Goal: Information Seeking & Learning: Learn about a topic

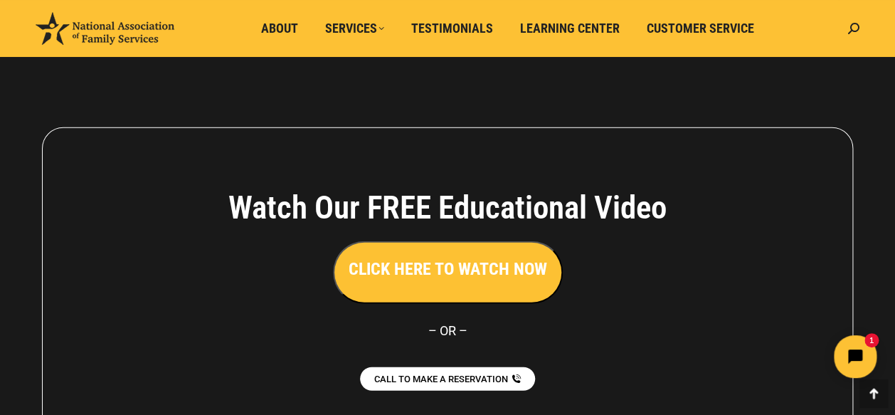
scroll to position [3309, 0]
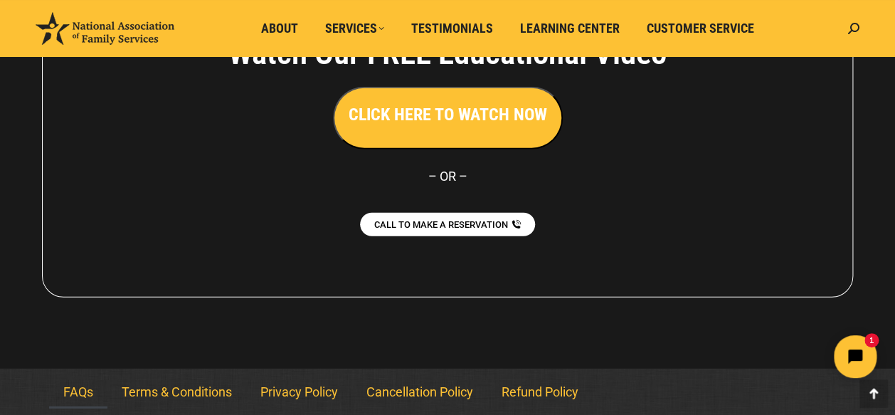
click at [67, 384] on link "FAQs" at bounding box center [78, 392] width 58 height 33
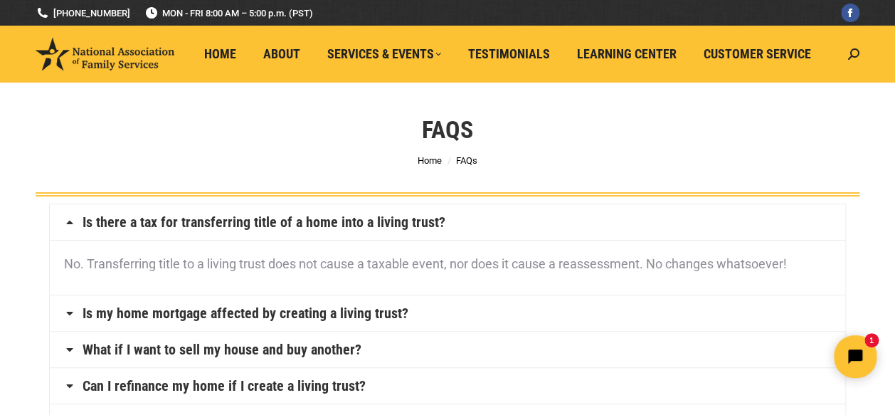
click at [380, 316] on link "Is my home mortgage affected by creating a living trust?" at bounding box center [246, 313] width 326 height 14
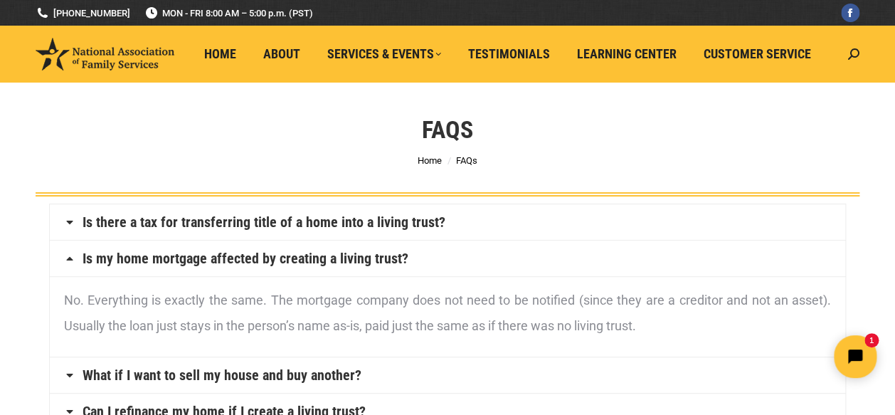
click at [376, 251] on link "Is my home mortgage affected by creating a living trust?" at bounding box center [246, 258] width 326 height 14
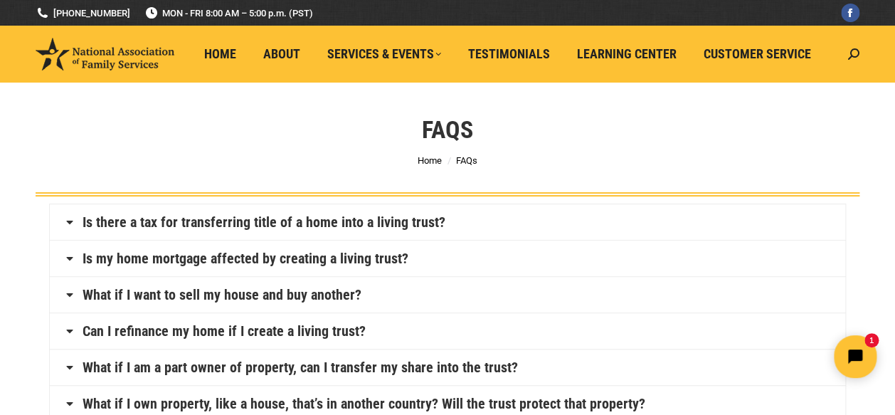
click at [282, 302] on link "What if I want to sell my house and buy another?" at bounding box center [222, 294] width 279 height 14
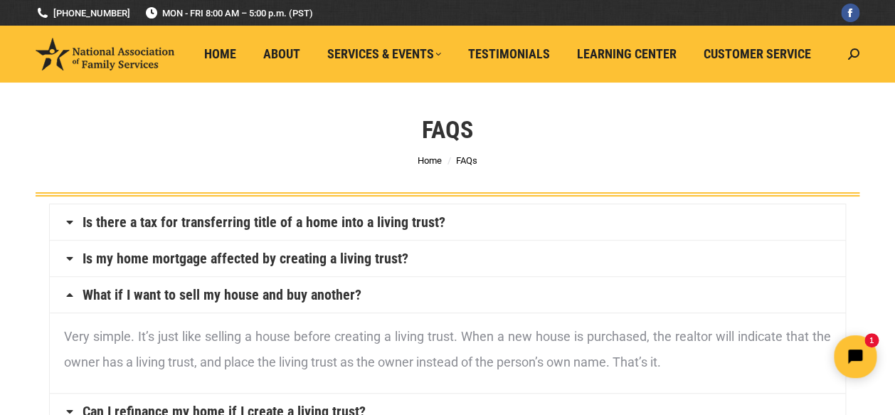
click at [282, 302] on link "What if I want to sell my house and buy another?" at bounding box center [222, 294] width 279 height 14
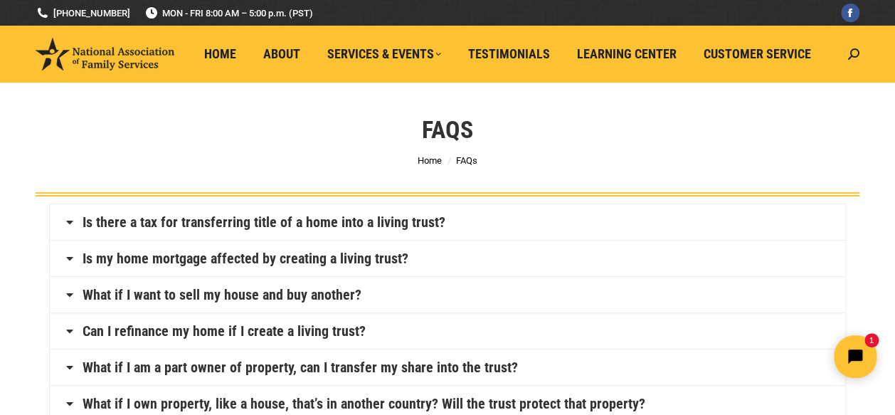
scroll to position [166, 0]
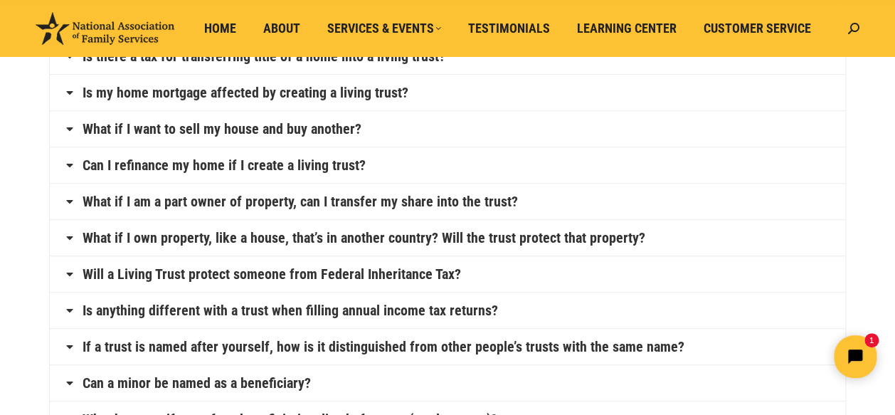
click at [265, 312] on link "Is anything different with a trust when filling annual income tax returns?" at bounding box center [291, 310] width 416 height 14
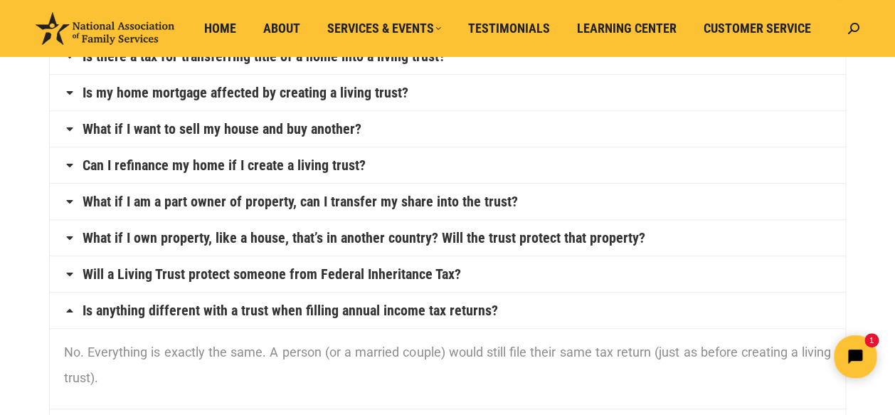
click at [265, 312] on link "Is anything different with a trust when filling annual income tax returns?" at bounding box center [291, 310] width 416 height 14
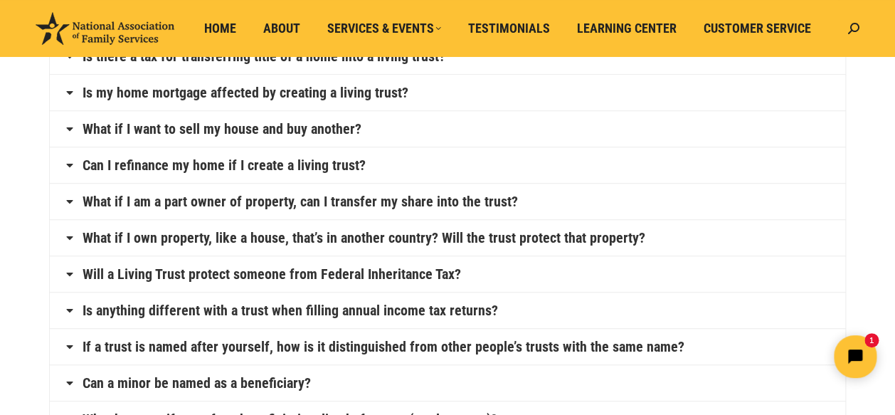
scroll to position [0, 0]
